Goal: Information Seeking & Learning: Find specific fact

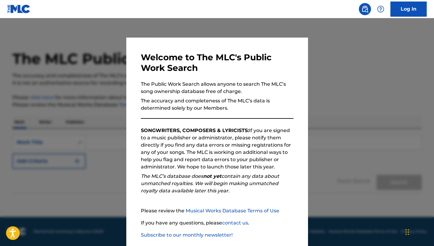
click at [335, 139] on div at bounding box center [217, 141] width 434 height 246
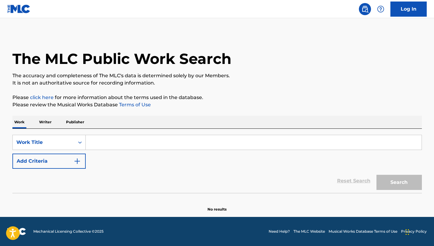
click at [68, 157] on button "Add Criteria" at bounding box center [48, 161] width 73 height 15
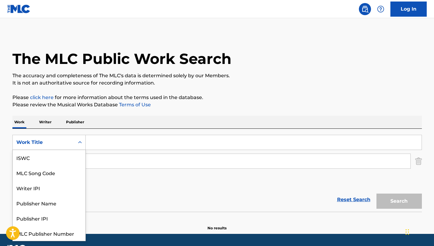
click at [78, 144] on icon "Search Form" at bounding box center [80, 142] width 6 height 6
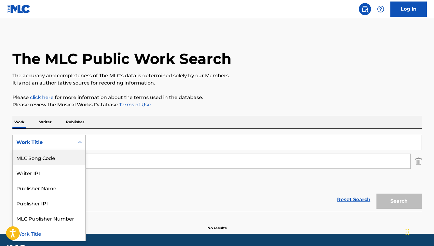
click at [148, 184] on div "SearchWithCriteria78cfd128-8dd9-407f-b101-876daf6e739c MLC Song Code, 2 of 7. 7…" at bounding box center [216, 161] width 409 height 53
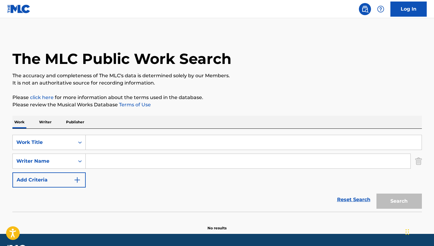
click at [418, 160] on img "Search Form" at bounding box center [418, 161] width 7 height 15
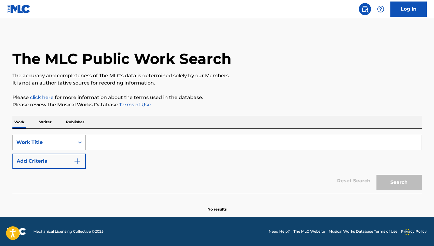
click at [63, 138] on div "Work Title" at bounding box center [44, 143] width 62 height 12
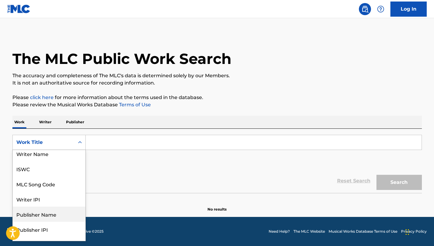
scroll to position [0, 0]
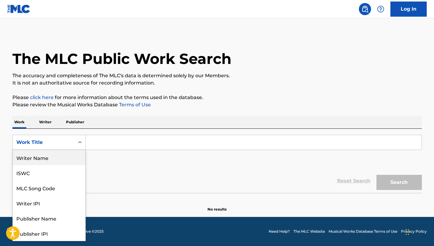
click at [63, 162] on div "Writer Name" at bounding box center [49, 157] width 73 height 15
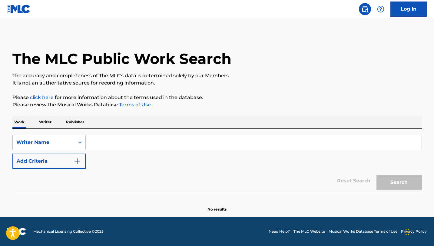
click at [120, 142] on input "Search Form" at bounding box center [254, 142] width 336 height 15
paste input "ATC [PERSON_NAME]"
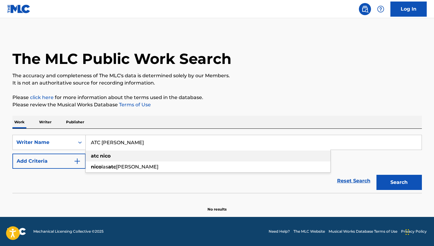
click at [250, 156] on div "atc [PERSON_NAME]" at bounding box center [208, 155] width 245 height 11
type input "atc [PERSON_NAME]"
click at [401, 177] on button "Search" at bounding box center [398, 182] width 45 height 15
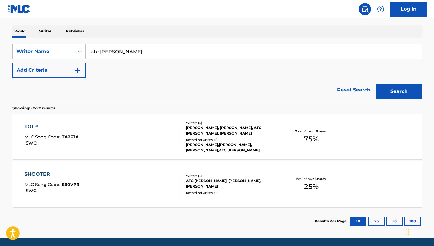
scroll to position [91, 0]
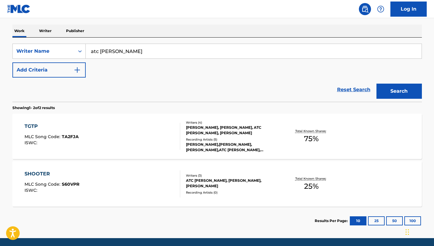
click at [34, 124] on div "TGTP" at bounding box center [52, 126] width 54 height 7
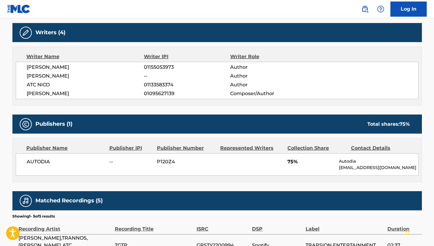
scroll to position [190, 0]
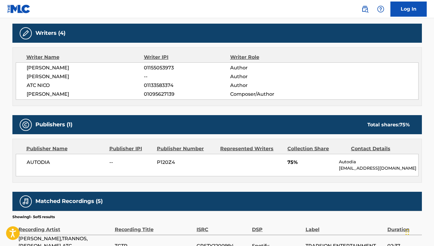
click at [160, 85] on span "01133583374" at bounding box center [187, 85] width 86 height 7
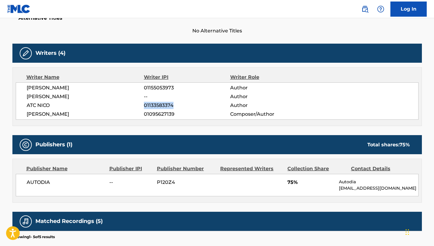
scroll to position [169, 0]
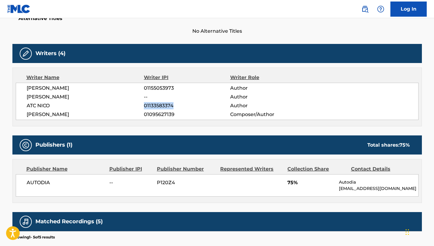
copy span "01133583374"
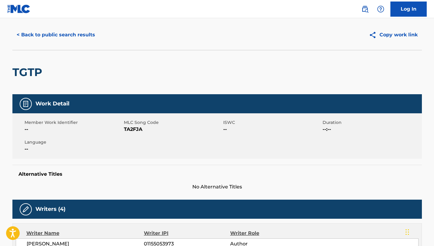
scroll to position [0, 0]
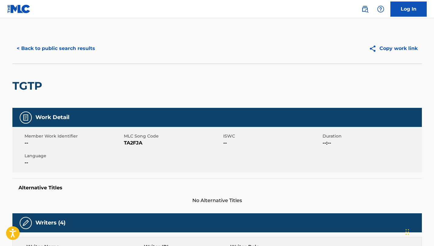
click at [85, 51] on button "< Back to public search results" at bounding box center [55, 48] width 87 height 15
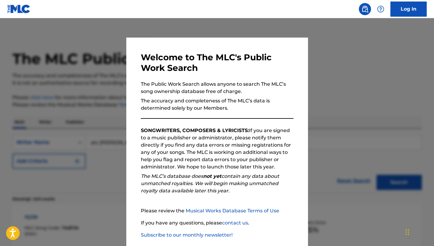
scroll to position [91, 0]
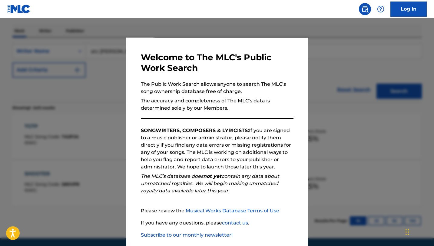
click at [112, 126] on div at bounding box center [217, 141] width 434 height 246
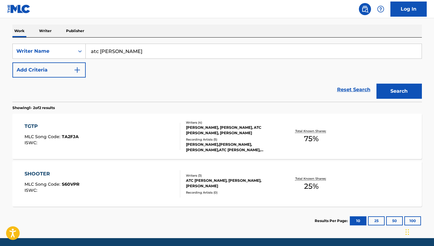
click at [80, 70] on img "Search Form" at bounding box center [77, 69] width 7 height 7
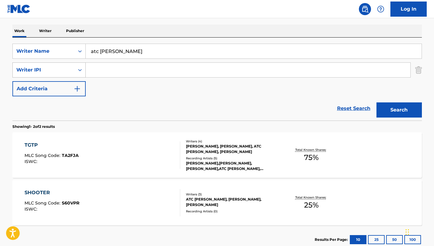
click at [76, 72] on div "Search Form" at bounding box center [79, 69] width 11 height 11
click at [95, 72] on input "Search Form" at bounding box center [248, 70] width 325 height 15
paste input "01133583374"
type input "01133583374"
click at [109, 49] on input "atc [PERSON_NAME]" at bounding box center [254, 51] width 336 height 15
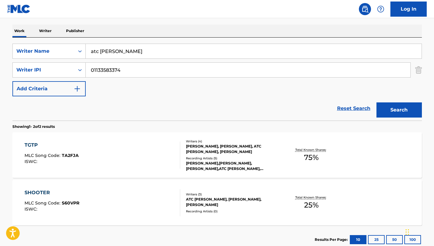
click at [109, 49] on input "atc [PERSON_NAME]" at bounding box center [254, 51] width 336 height 15
click at [137, 124] on section "Showing 1 - 2 of 2 results" at bounding box center [216, 125] width 409 height 9
click at [387, 108] on button "Search" at bounding box center [398, 109] width 45 height 15
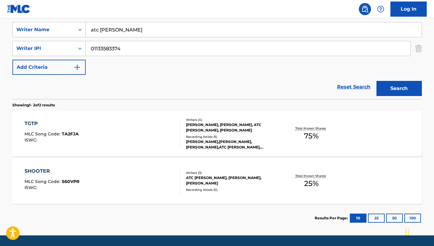
scroll to position [116, 0]
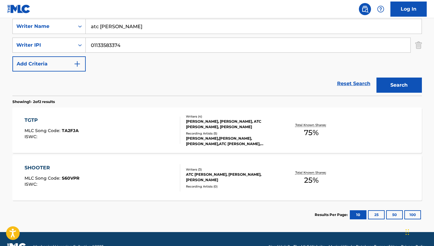
click at [233, 177] on div "ATC [PERSON_NAME], [PERSON_NAME], [PERSON_NAME]" at bounding box center [231, 177] width 91 height 11
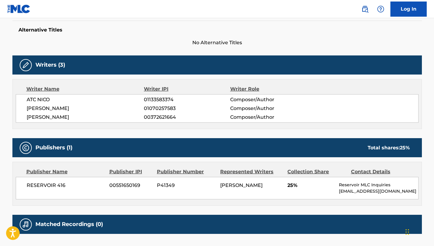
scroll to position [153, 0]
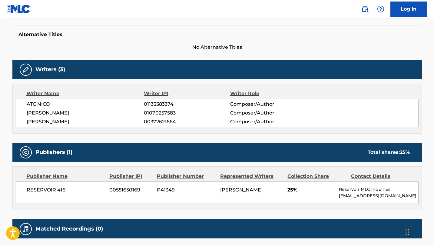
click at [44, 102] on span "ATC NICO" at bounding box center [85, 104] width 117 height 7
click at [163, 104] on span "01133583374" at bounding box center [187, 104] width 86 height 7
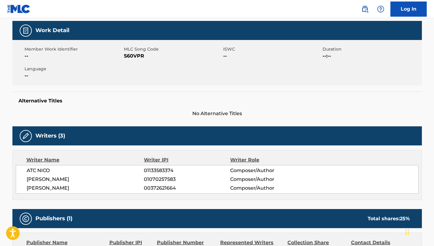
scroll to position [0, 0]
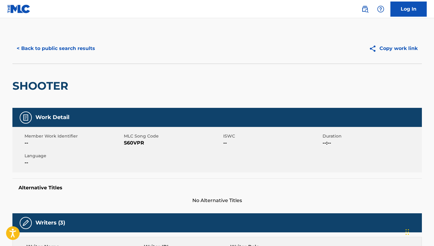
click at [22, 8] on img at bounding box center [18, 9] width 23 height 9
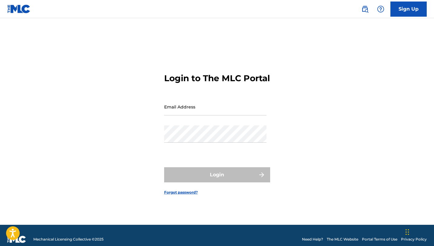
click at [365, 8] on img at bounding box center [364, 8] width 7 height 7
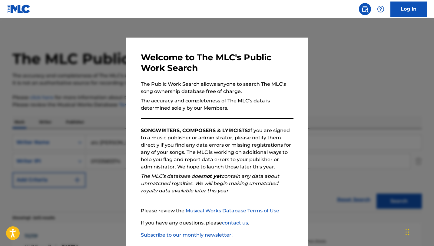
click at [340, 60] on div at bounding box center [217, 141] width 434 height 246
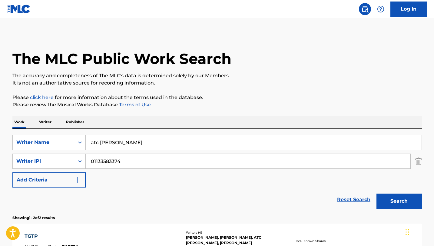
click at [118, 145] on input "atc [PERSON_NAME]" at bounding box center [254, 142] width 336 height 15
type input "\"
click at [114, 161] on input "01133583374" at bounding box center [248, 161] width 325 height 15
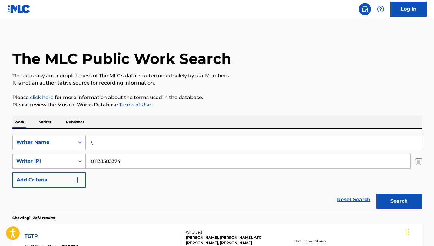
click at [114, 161] on input "01133583374" at bounding box center [248, 161] width 325 height 15
click at [114, 140] on input "\" at bounding box center [254, 142] width 336 height 15
click at [207, 95] on p "Please click here for more information about the terms used in the database." at bounding box center [216, 97] width 409 height 7
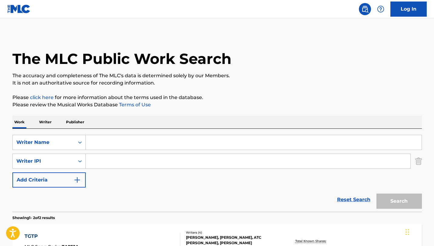
click at [19, 8] on img at bounding box center [18, 9] width 23 height 9
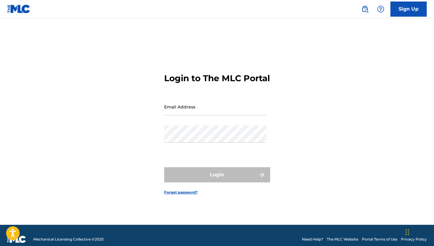
click at [364, 10] on img at bounding box center [364, 8] width 7 height 7
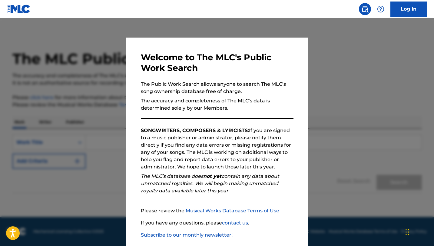
click at [335, 73] on div at bounding box center [217, 141] width 434 height 246
